Goal: Communication & Community: Answer question/provide support

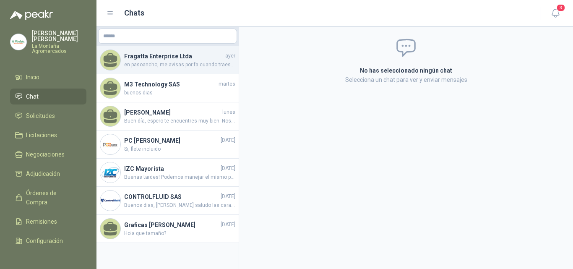
click at [151, 66] on span "en pasoancho, me avisas por fa cuando traes la muestra." at bounding box center [179, 65] width 111 height 8
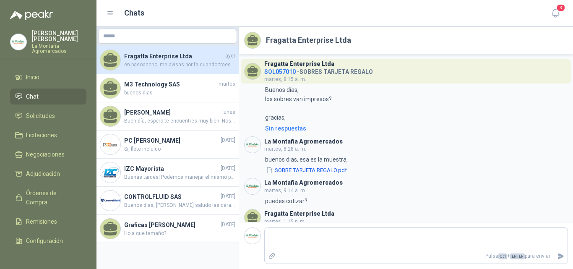
scroll to position [463, 0]
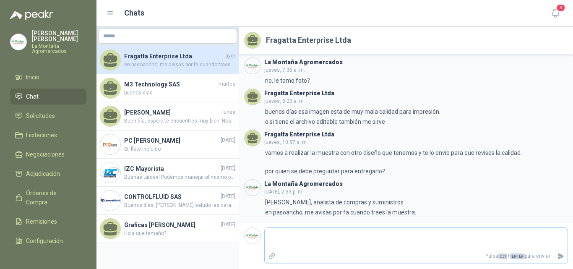
click at [307, 243] on textarea at bounding box center [416, 238] width 303 height 19
click at [37, 92] on span "Chat" at bounding box center [32, 96] width 13 height 9
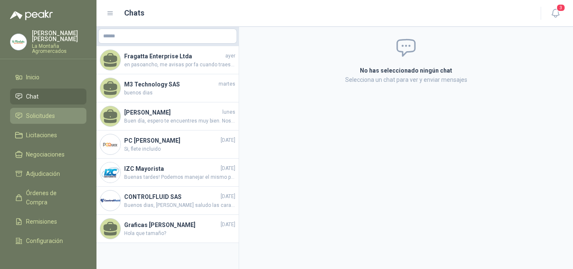
click at [43, 114] on span "Solicitudes" at bounding box center [40, 115] width 29 height 9
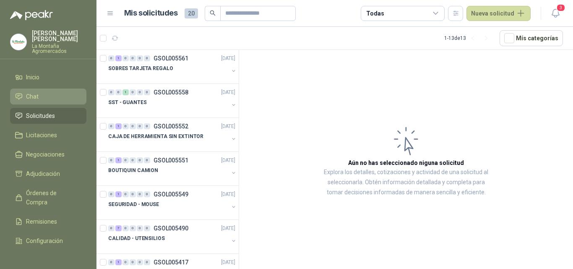
click at [49, 99] on li "Chat" at bounding box center [48, 96] width 66 height 9
